Goal: Task Accomplishment & Management: Use online tool/utility

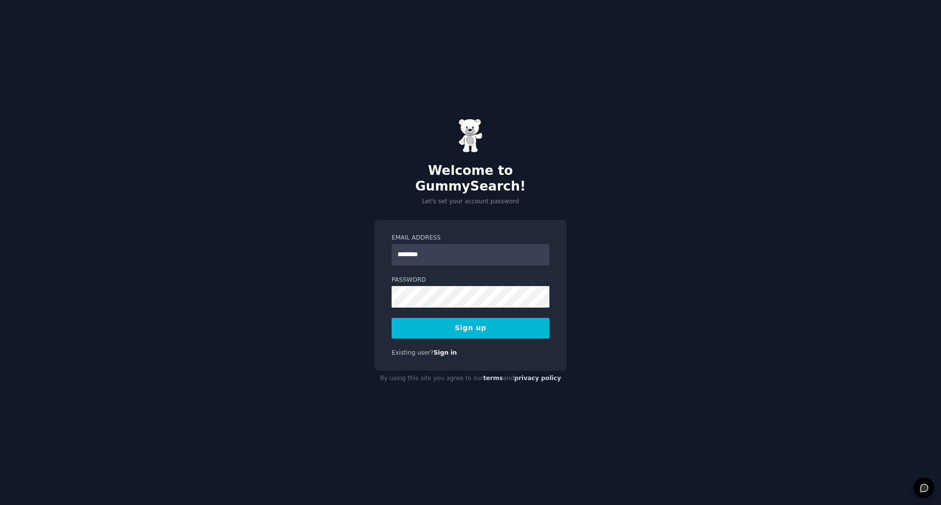
type input "**********"
click at [494, 325] on button "Sign up" at bounding box center [470, 328] width 158 height 21
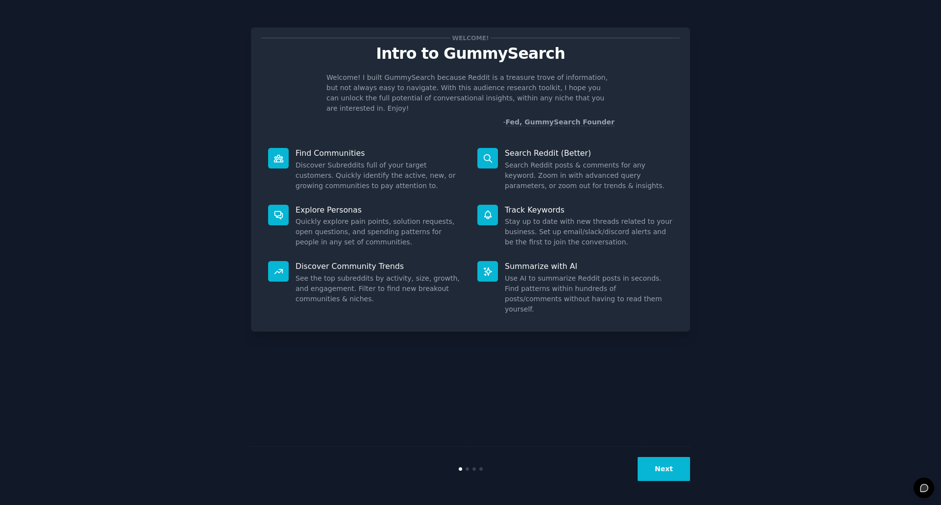
click at [665, 471] on button "Next" at bounding box center [663, 469] width 52 height 24
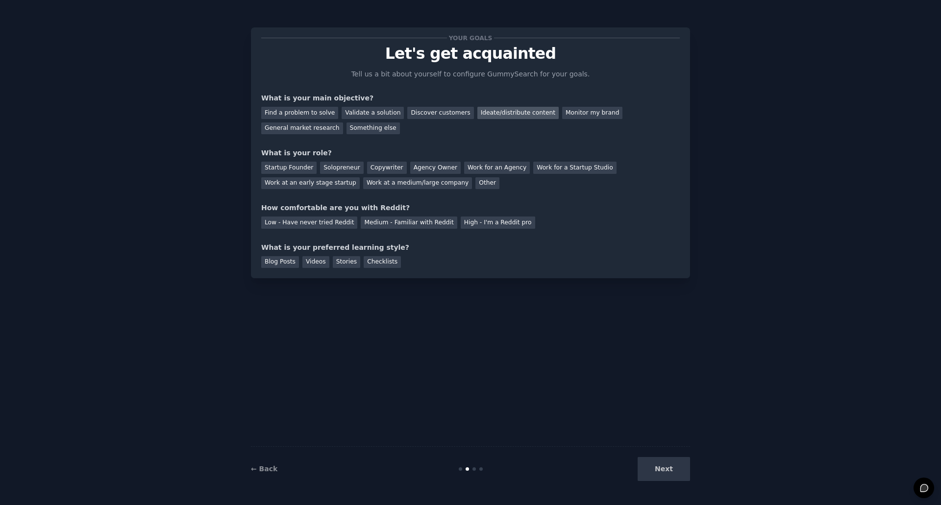
click at [498, 112] on div "Ideate/distribute content" at bounding box center [517, 113] width 81 height 12
click at [419, 169] on div "Agency Owner" at bounding box center [435, 168] width 50 height 12
click at [414, 224] on div "Medium - Familiar with Reddit" at bounding box center [409, 223] width 96 height 12
click at [306, 259] on div "Videos" at bounding box center [315, 262] width 27 height 12
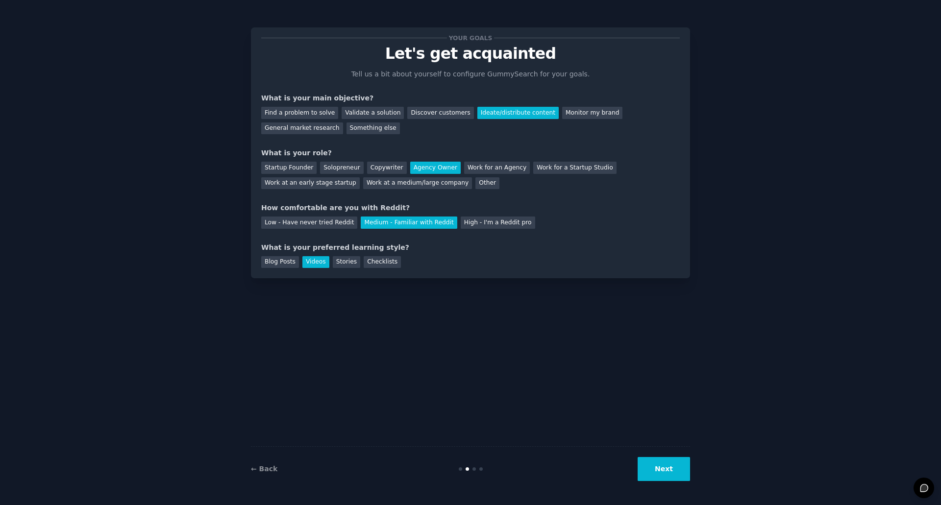
click at [668, 467] on button "Next" at bounding box center [663, 469] width 52 height 24
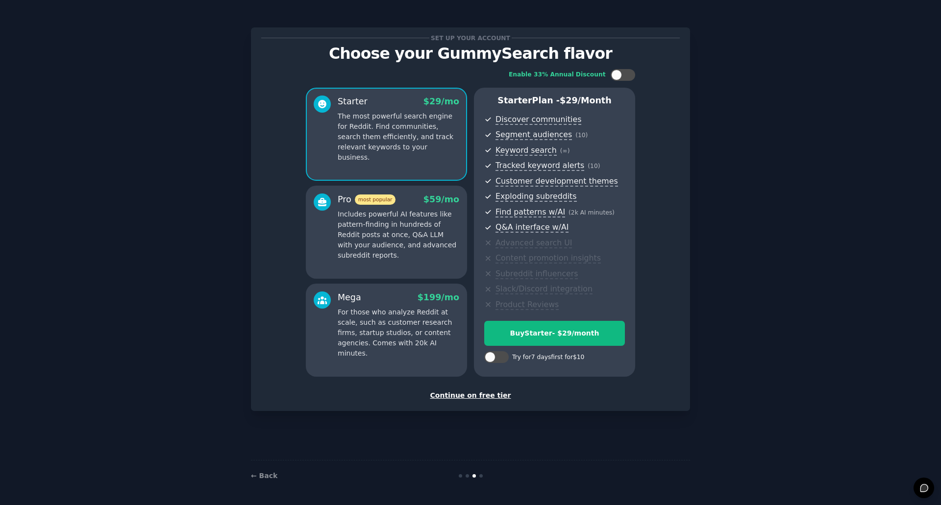
click at [467, 395] on div "Continue on free tier" at bounding box center [470, 395] width 418 height 10
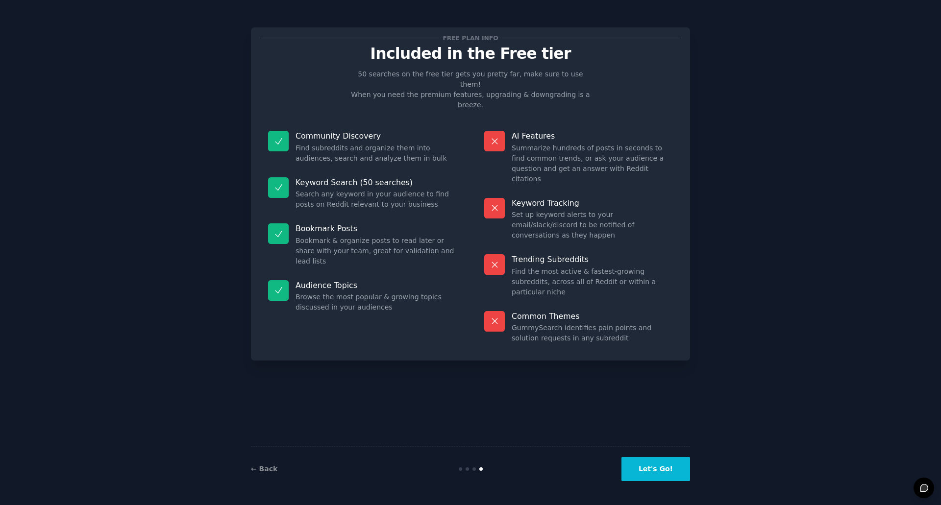
click at [671, 473] on button "Let's Go!" at bounding box center [655, 469] width 69 height 24
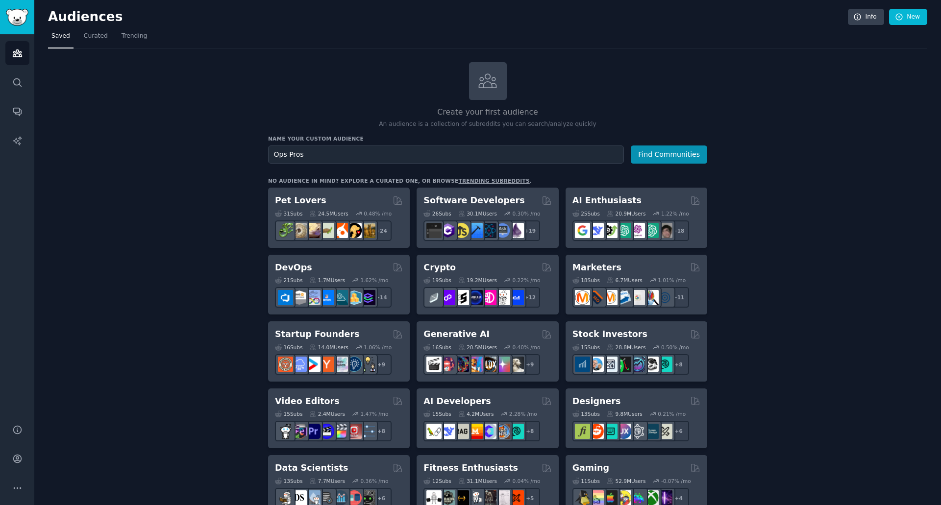
drag, startPoint x: 321, startPoint y: 159, endPoint x: 263, endPoint y: 150, distance: 58.5
type input "R"
type input "Ops Pros (Rev, Sales, Marketing)"
click at [655, 152] on button "Find Communities" at bounding box center [668, 154] width 76 height 18
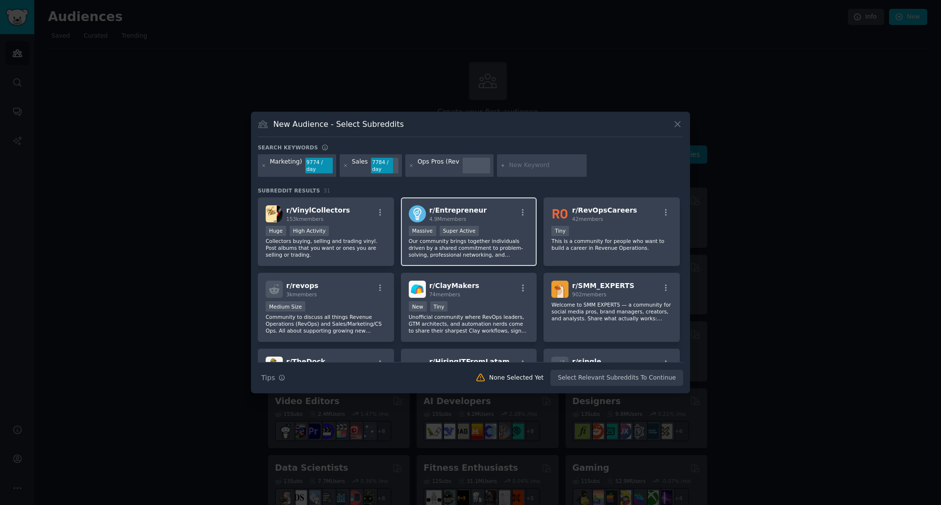
click at [464, 207] on span "r/ Entrepreneur" at bounding box center [457, 210] width 57 height 8
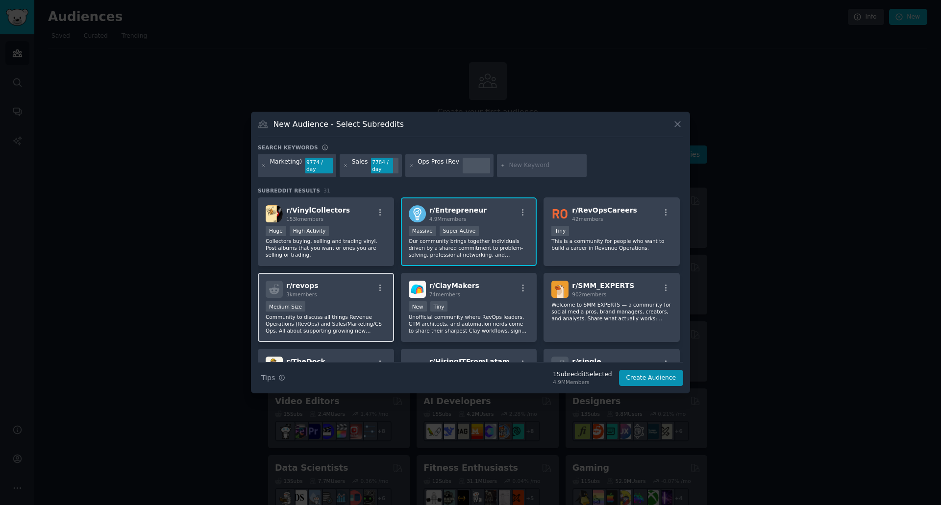
click at [335, 275] on div "r/ revops 3k members Medium Size Community to discuss all things Revenue Operat…" at bounding box center [326, 307] width 136 height 69
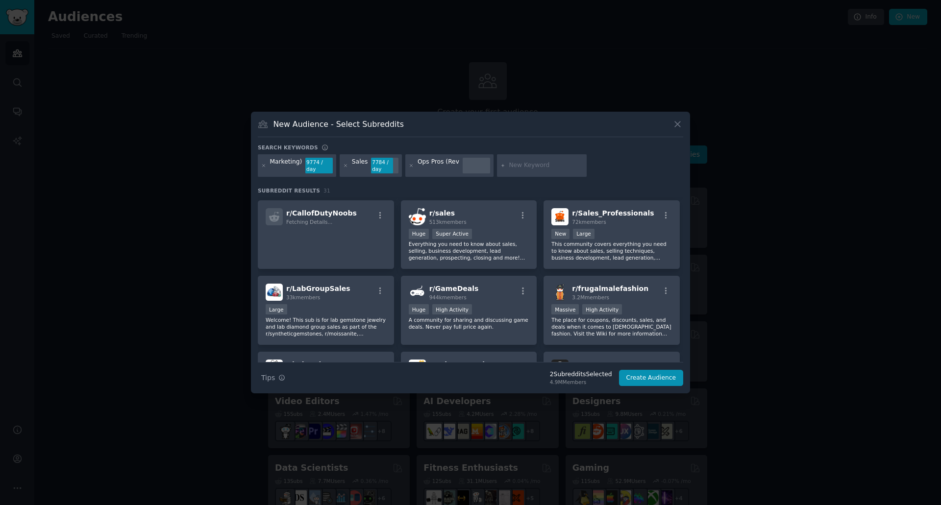
scroll to position [214, 0]
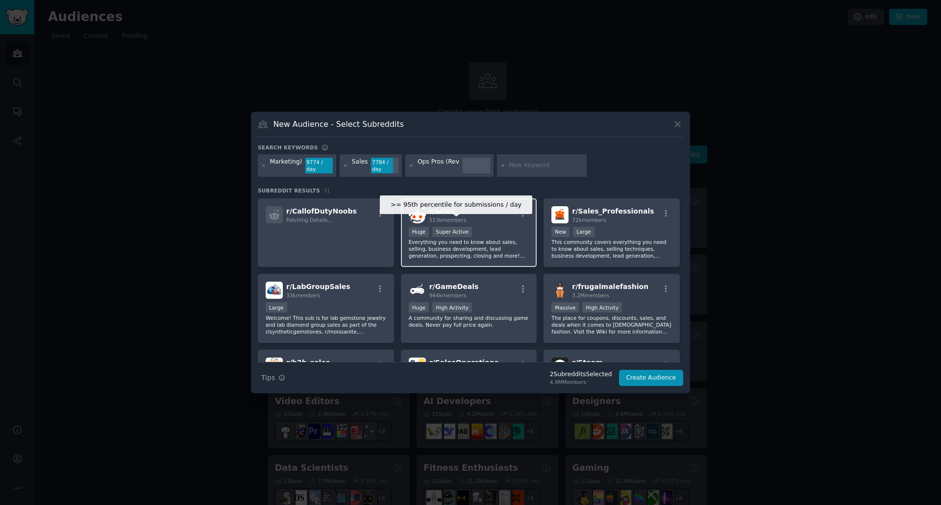
click at [461, 230] on div "Super Active" at bounding box center [452, 232] width 40 height 10
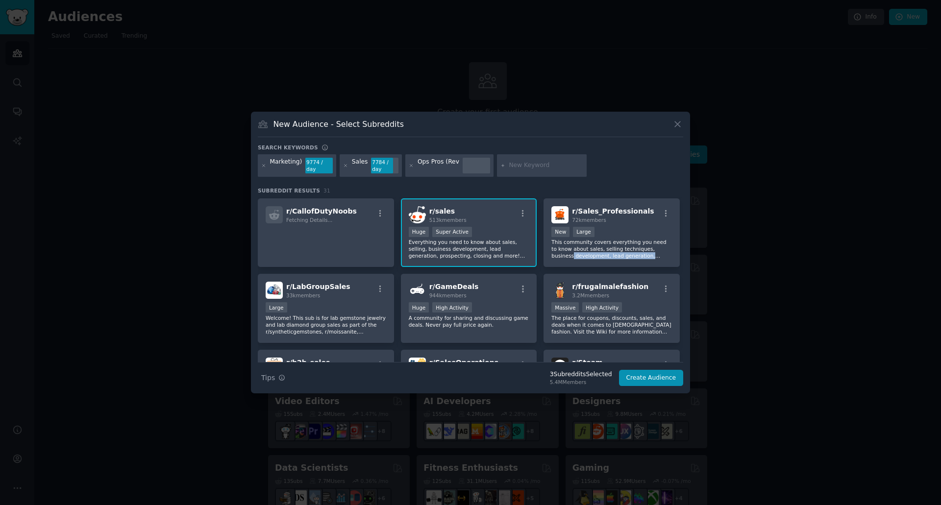
drag, startPoint x: 683, startPoint y: 244, endPoint x: 683, endPoint y: 256, distance: 11.8
click at [683, 256] on div "New Audience - Select Subreddits Search keywords Marketing) 9774 / day Sales 77…" at bounding box center [470, 253] width 439 height 282
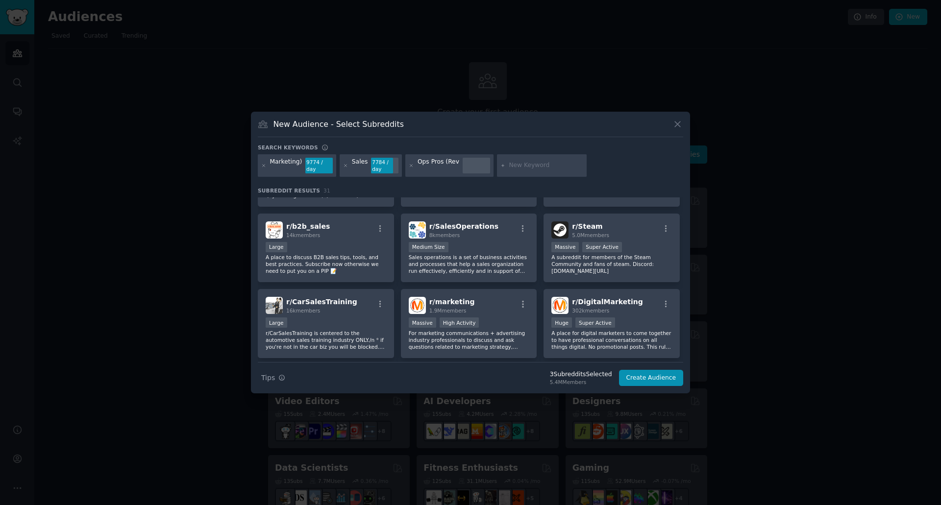
scroll to position [353, 0]
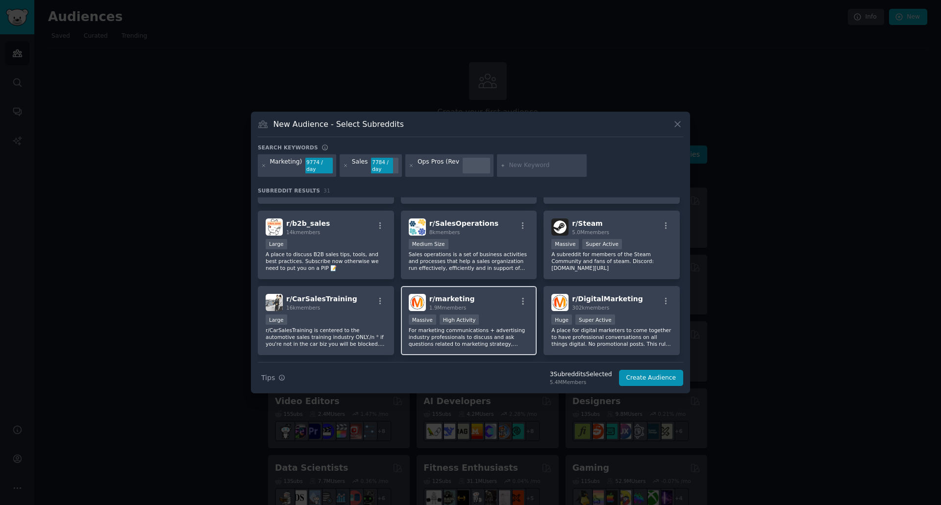
click at [487, 320] on div "Massive High Activity" at bounding box center [469, 321] width 121 height 12
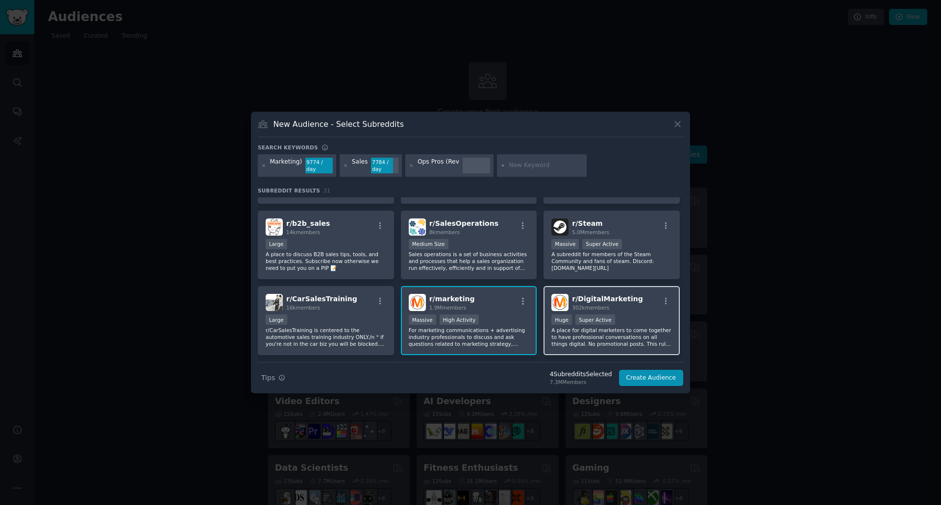
click at [628, 316] on div ">= 95th percentile for submissions / day Huge Super Active" at bounding box center [611, 321] width 121 height 12
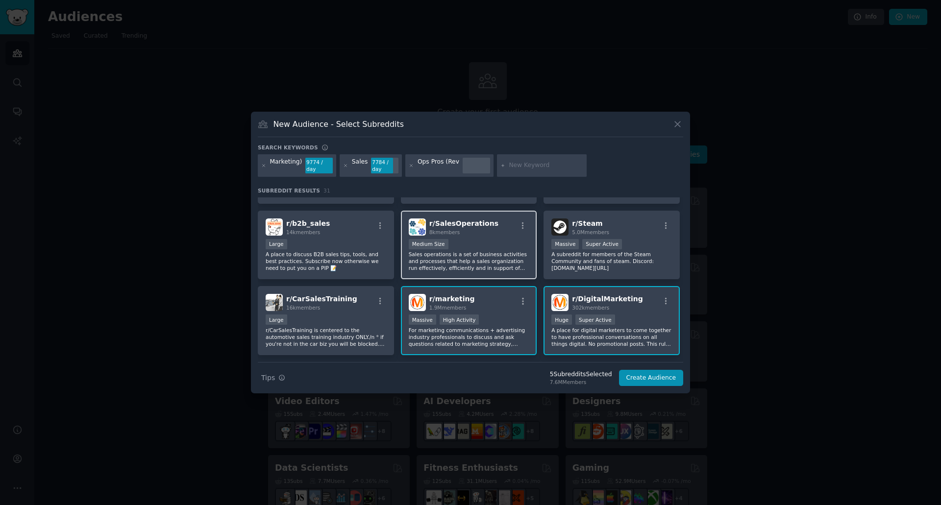
click at [491, 251] on p "Sales operations is a set of business activities and processes that help a sale…" at bounding box center [469, 261] width 121 height 21
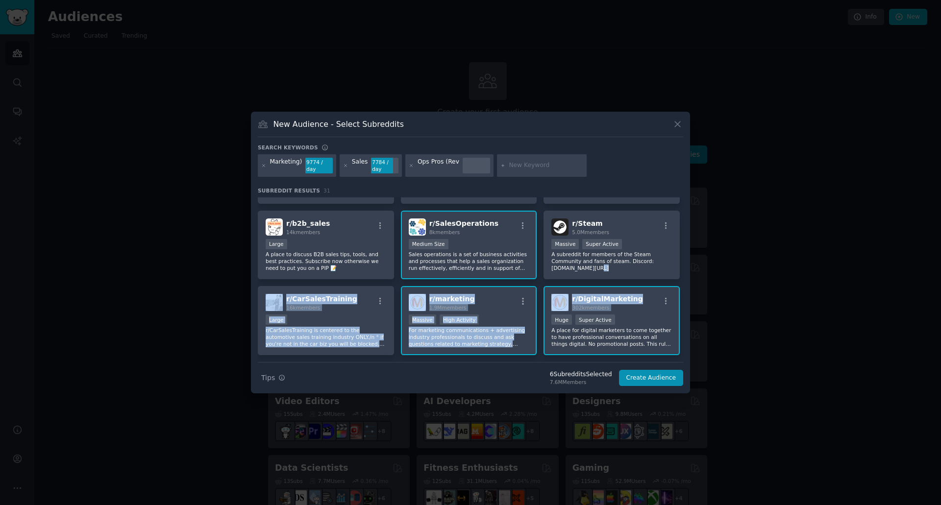
drag, startPoint x: 683, startPoint y: 268, endPoint x: 684, endPoint y: 285, distance: 16.2
click at [684, 285] on div "New Audience - Select Subreddits Search keywords Marketing) 9774 / day Sales 77…" at bounding box center [470, 253] width 439 height 282
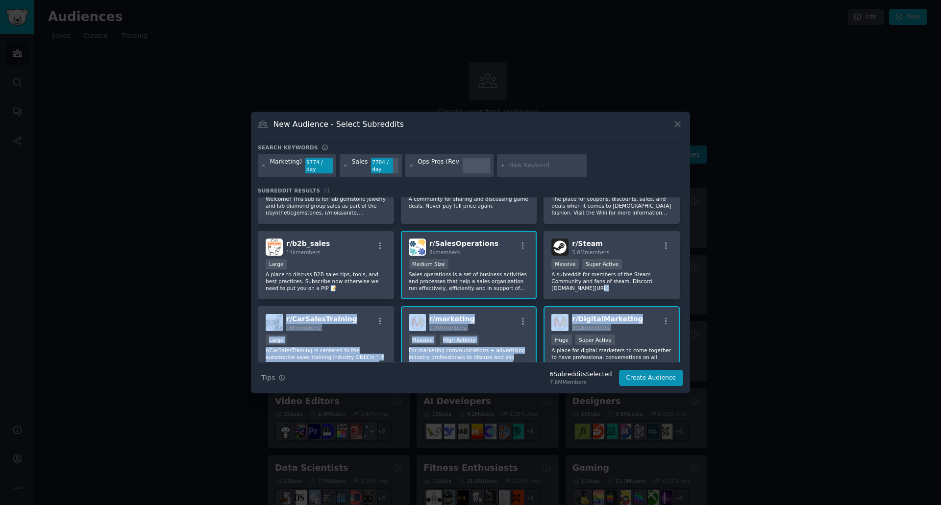
scroll to position [338, 0]
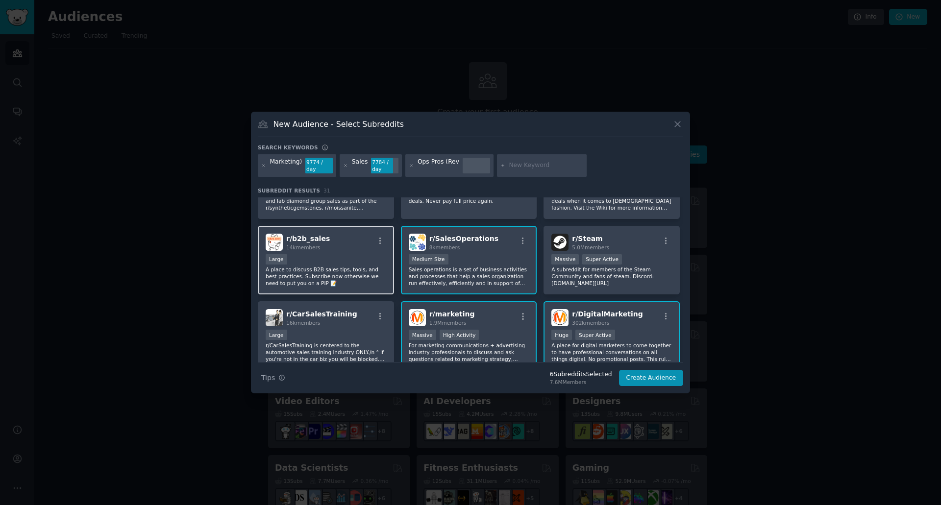
click at [356, 255] on div "10,000 - 100,000 members Large" at bounding box center [326, 260] width 121 height 12
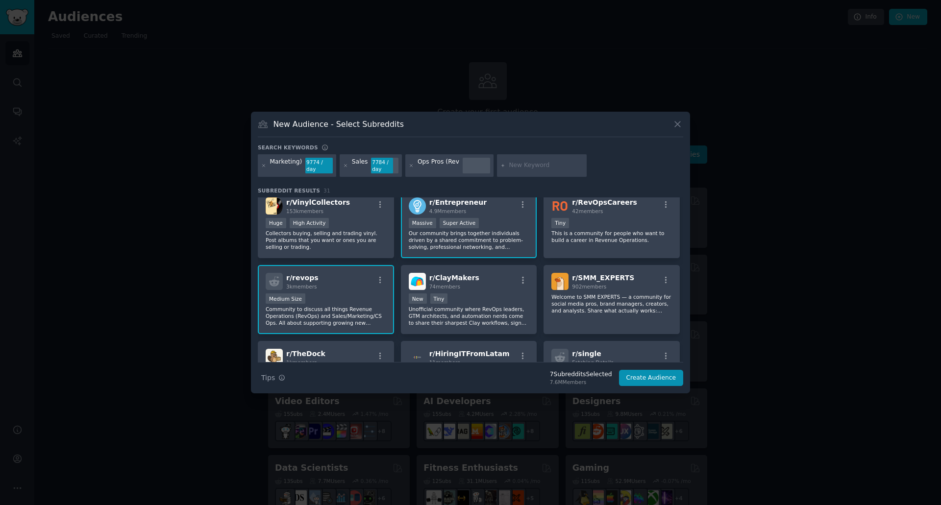
scroll to position [0, 0]
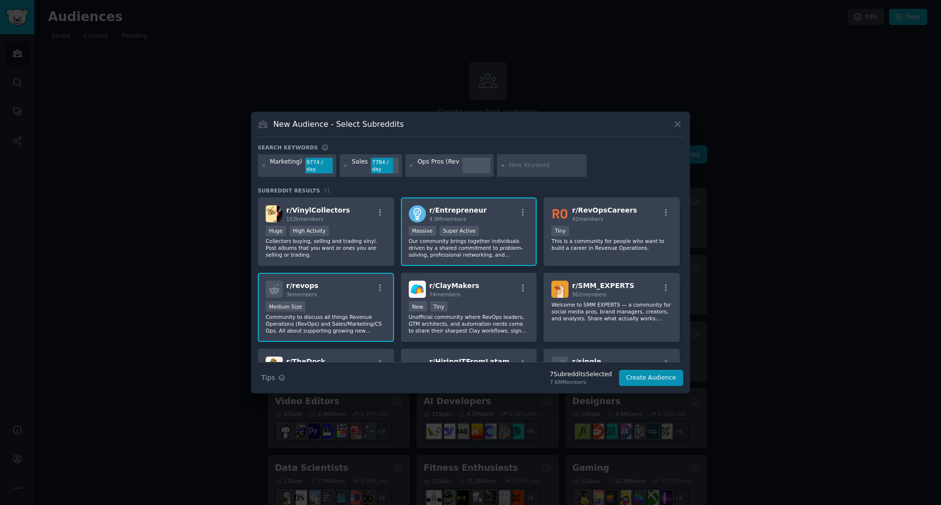
click at [528, 165] on input "text" at bounding box center [545, 165] width 74 height 9
type input "startups"
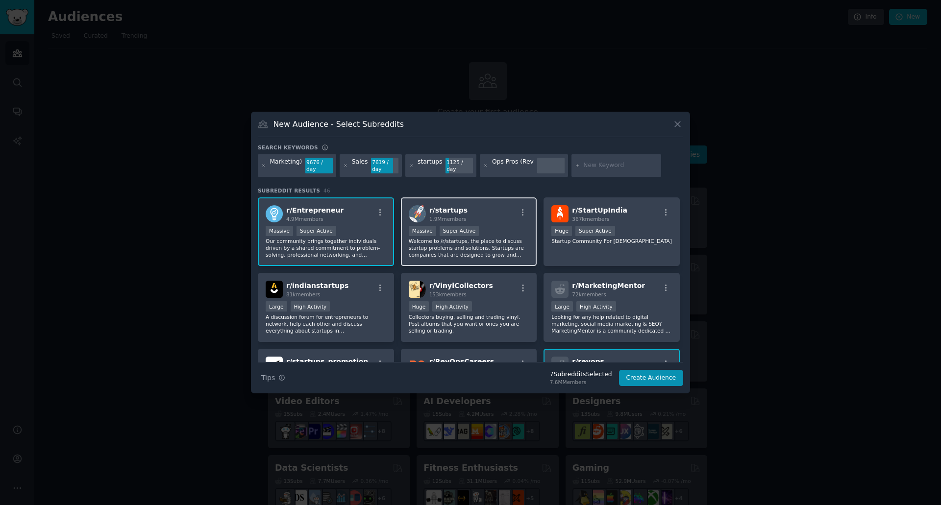
click at [511, 226] on div "Massive Super Active" at bounding box center [469, 232] width 121 height 12
click at [605, 166] on input "text" at bounding box center [620, 165] width 74 height 9
type input "saas"
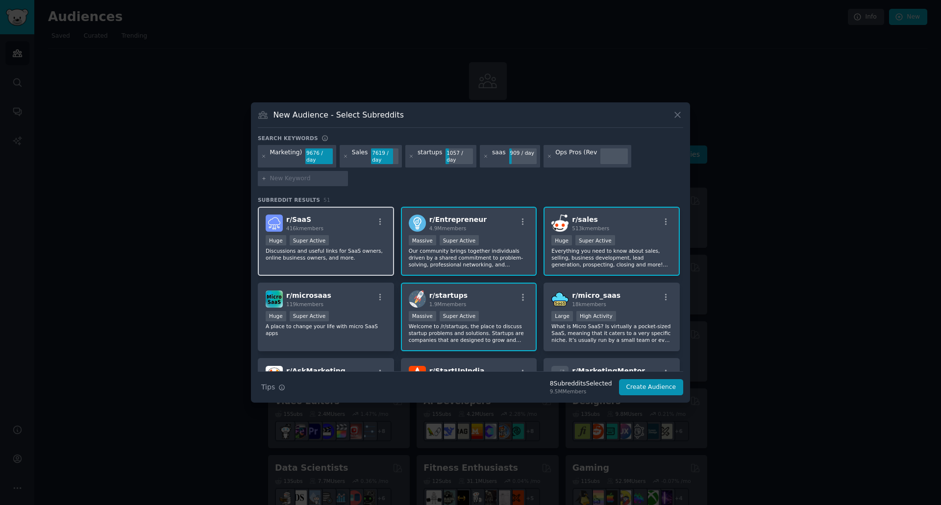
click at [339, 240] on div "Huge Super Active" at bounding box center [326, 241] width 121 height 12
click at [296, 177] on input "text" at bounding box center [307, 178] width 74 height 9
type input "r"
type input "Analytics"
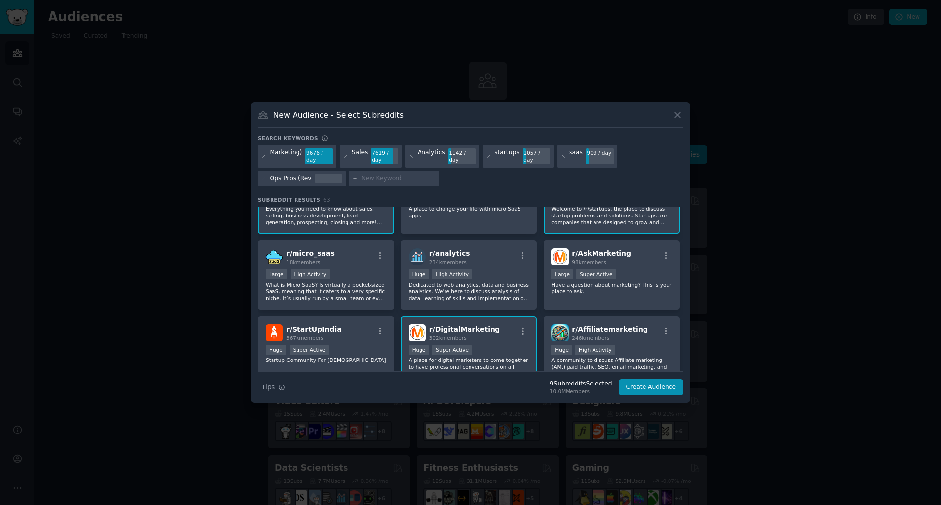
scroll to position [125, 0]
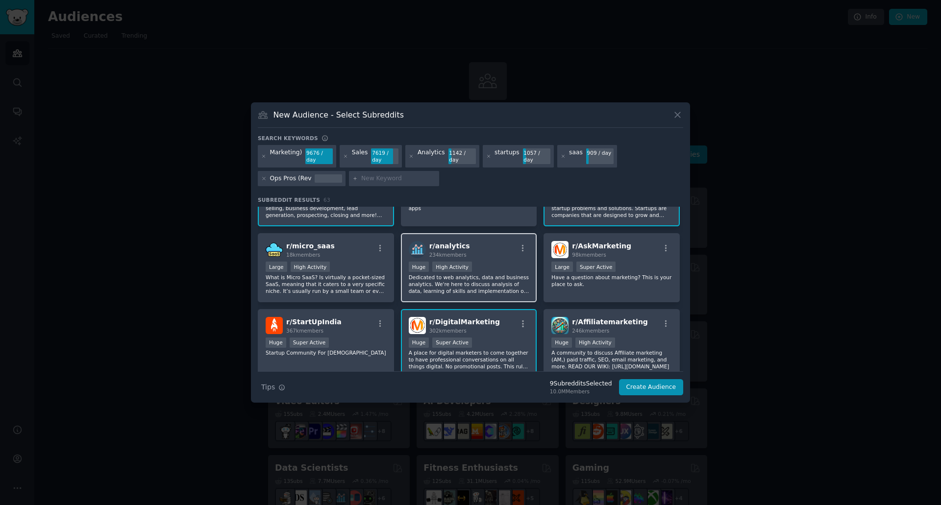
click at [493, 248] on div "r/ analytics 234k members" at bounding box center [469, 249] width 121 height 17
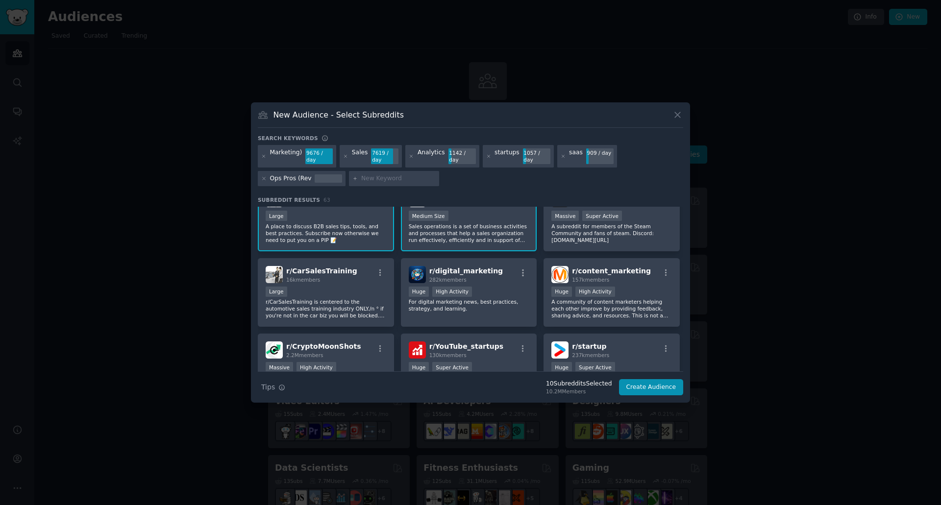
scroll to position [848, 0]
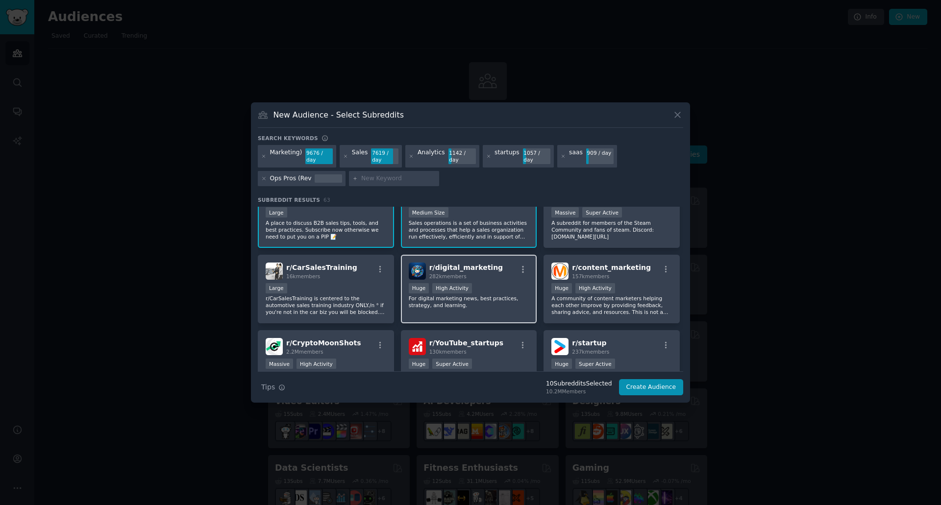
click at [490, 283] on div "Huge High Activity" at bounding box center [469, 289] width 121 height 12
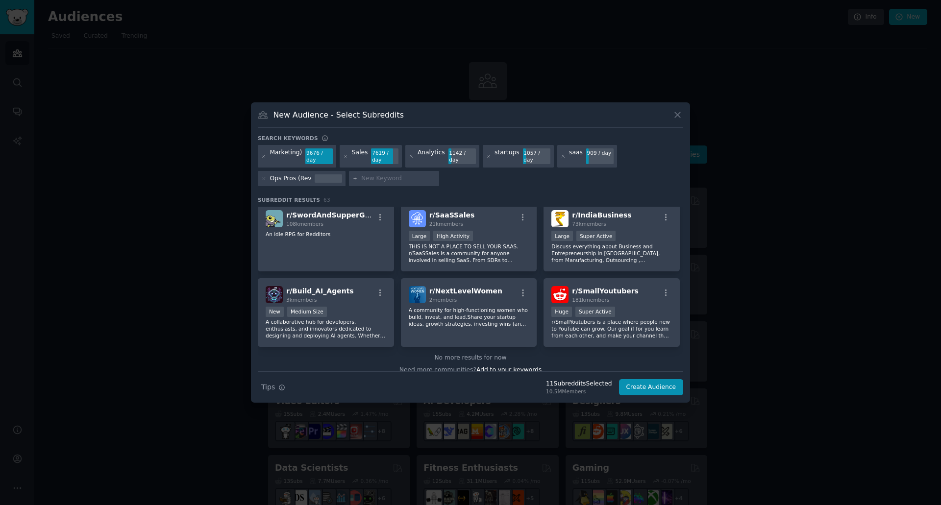
scroll to position [1440, 0]
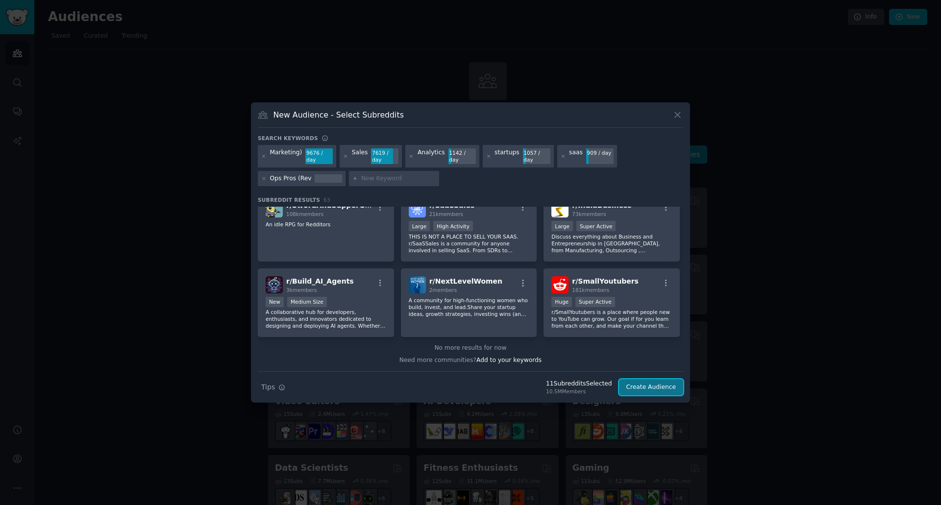
click at [655, 384] on button "Create Audience" at bounding box center [651, 387] width 65 height 17
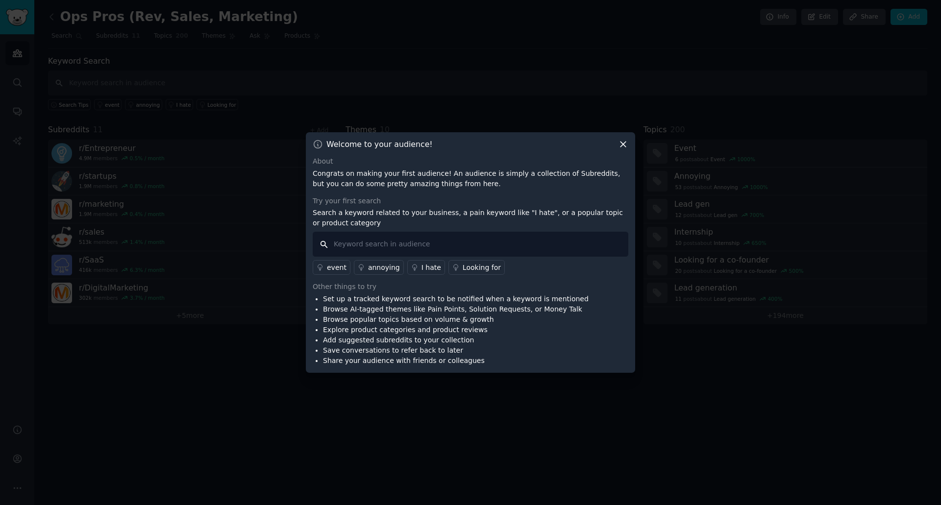
click at [501, 247] on input "text" at bounding box center [470, 244] width 315 height 25
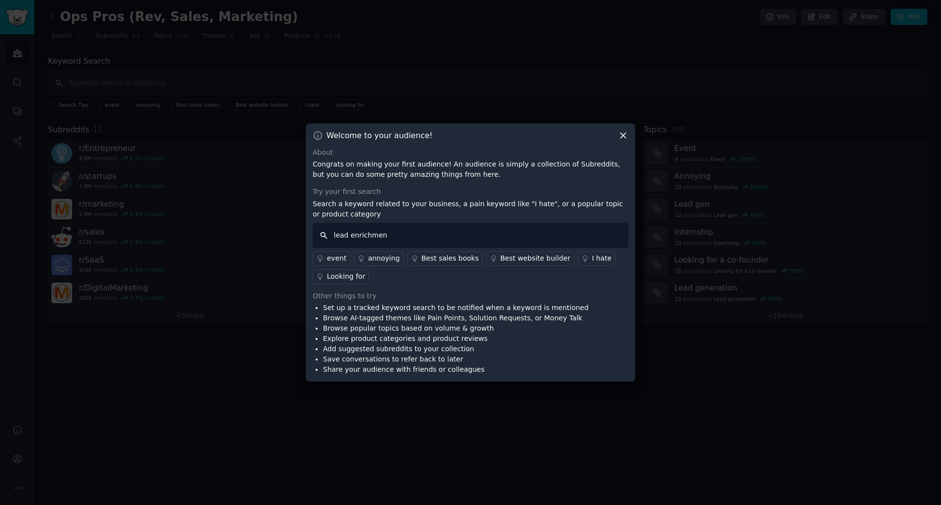
type input "lead enrichment"
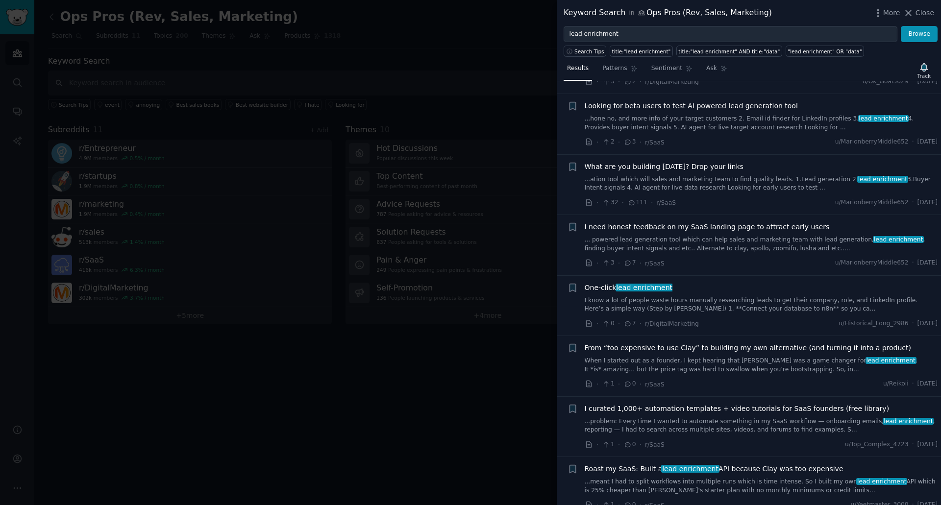
scroll to position [350, 0]
